Goal: Transaction & Acquisition: Download file/media

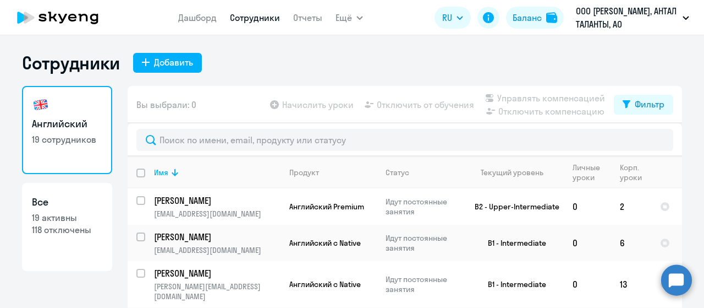
select select "30"
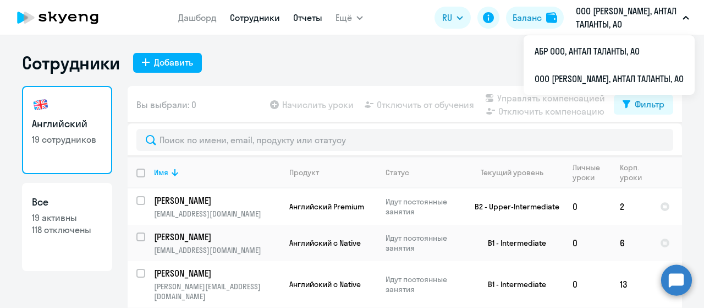
click at [304, 19] on link "Отчеты" at bounding box center [307, 17] width 29 height 11
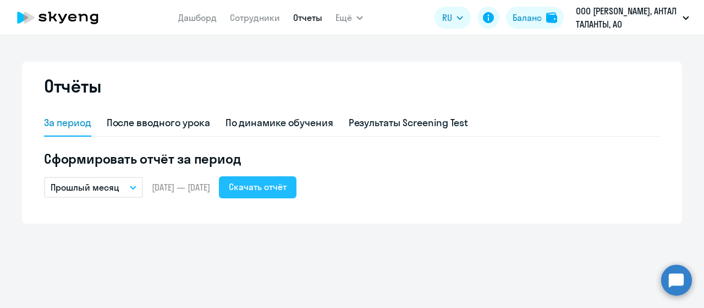
click at [287, 187] on div "Скачать отчёт" at bounding box center [258, 186] width 58 height 13
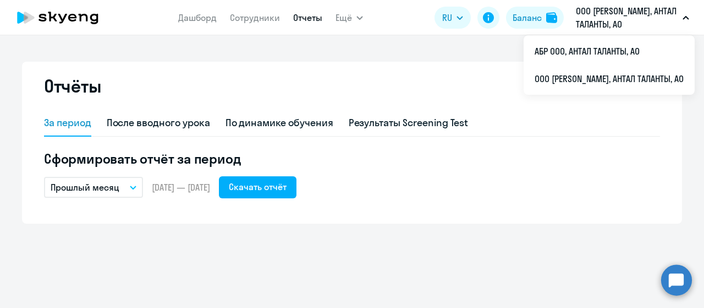
click at [628, 14] on p "ООО [PERSON_NAME], АНТАЛ ТАЛАНТЫ, АО" at bounding box center [627, 17] width 102 height 26
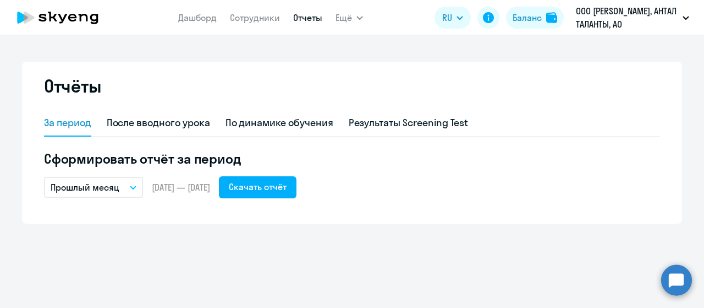
click at [691, 15] on button "ООО [PERSON_NAME], АНТАЛ ТАЛАНТЫ, АО" at bounding box center [633, 17] width 124 height 26
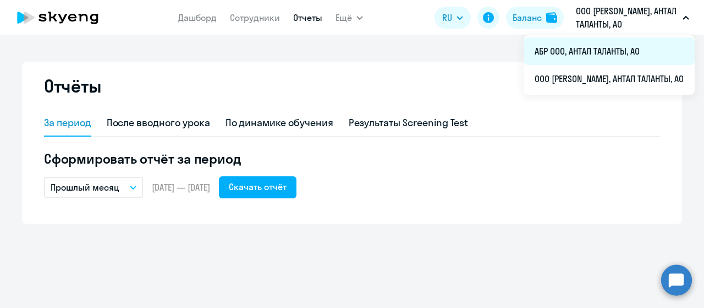
click at [625, 59] on li "АБР ООО, АНТАЛ ТАЛАНТЫ, АО" at bounding box center [609, 51] width 171 height 28
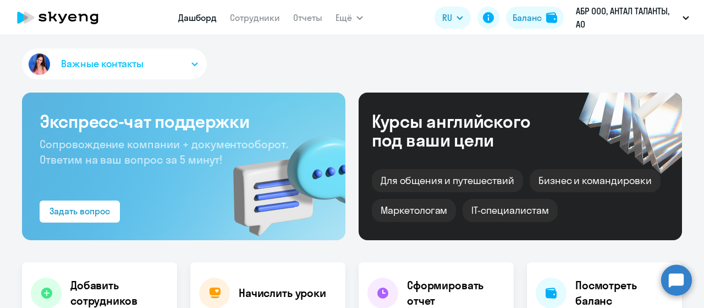
select select "30"
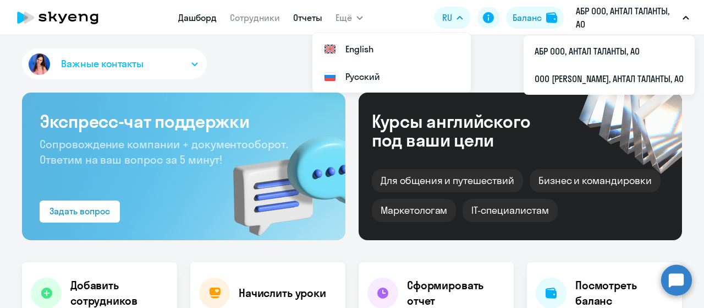
click at [296, 19] on link "Отчеты" at bounding box center [307, 17] width 29 height 11
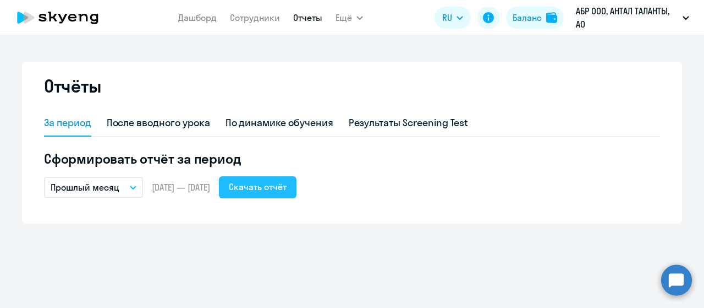
click at [287, 183] on div "Скачать отчёт" at bounding box center [258, 186] width 58 height 13
